Goal: Task Accomplishment & Management: Manage account settings

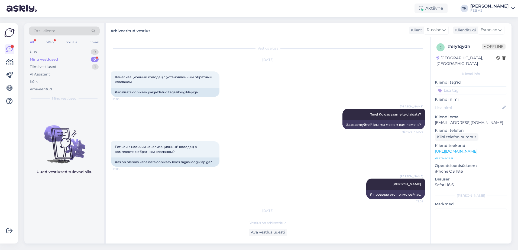
scroll to position [61, 0]
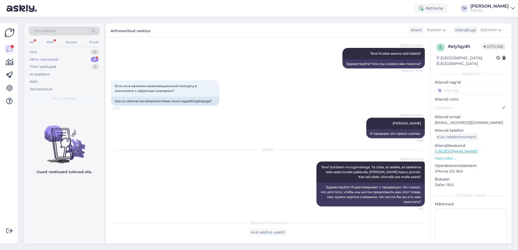
click at [503, 8] on div "[PERSON_NAME]" at bounding box center [489, 6] width 38 height 4
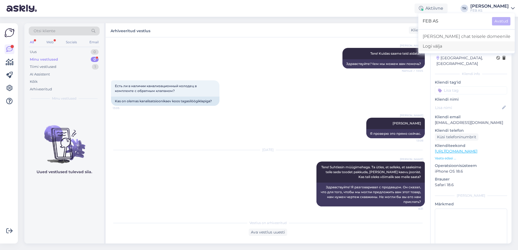
click at [473, 48] on div "Logi välja" at bounding box center [466, 46] width 96 height 10
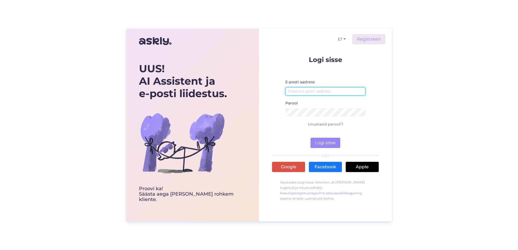
click at [314, 95] on input "email" at bounding box center [325, 91] width 80 height 8
type input "triinu.kaldas@feb.ee"
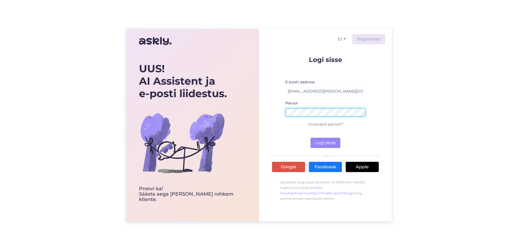
click at [311, 138] on button "Logi sisse" at bounding box center [326, 143] width 30 height 10
